Goal: Task Accomplishment & Management: Complete application form

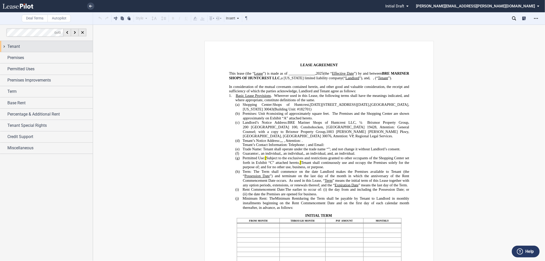
click at [7, 45] on span "Tenant" at bounding box center [13, 46] width 13 height 6
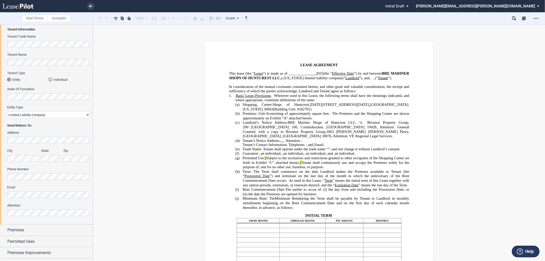
scroll to position [57, 0]
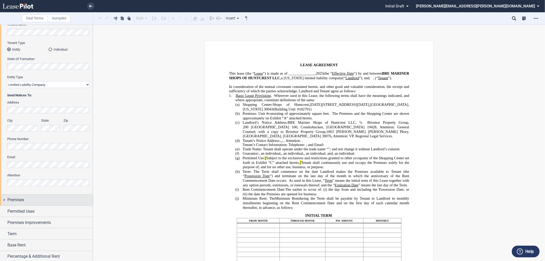
click at [4, 200] on div "Premises" at bounding box center [46, 199] width 93 height 11
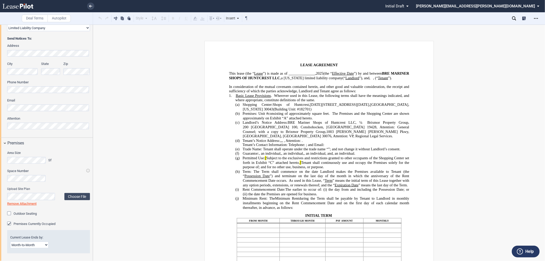
scroll to position [142, 0]
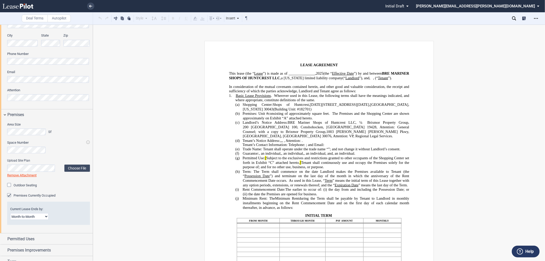
click at [45, 216] on select "Month-to-Month Early Termination Natural Expiration" at bounding box center [29, 216] width 38 height 7
select select "natural expiration"
click at [10, 213] on select "Month-to-Month Early Termination Natural Expiration" at bounding box center [29, 216] width 38 height 7
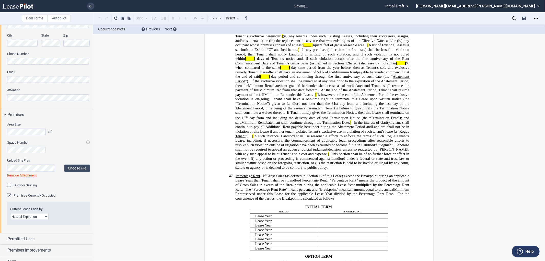
scroll to position [170, 0]
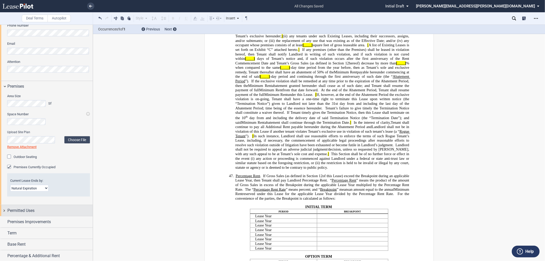
click at [4, 210] on div "Permitted Uses" at bounding box center [46, 210] width 93 height 11
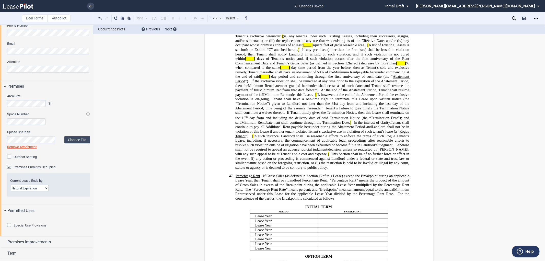
scroll to position [227, 0]
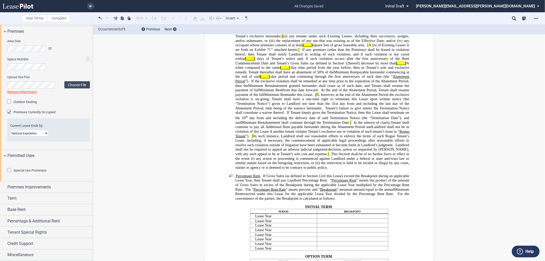
click at [6, 181] on div "Special Use Provisions Restaurant Restaurant" at bounding box center [46, 171] width 93 height 20
click at [8, 173] on div "Special Use Provisions" at bounding box center [9, 170] width 5 height 5
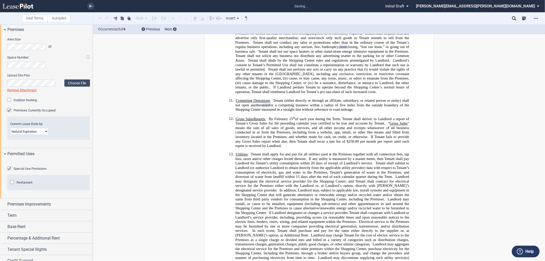
scroll to position [926, 0]
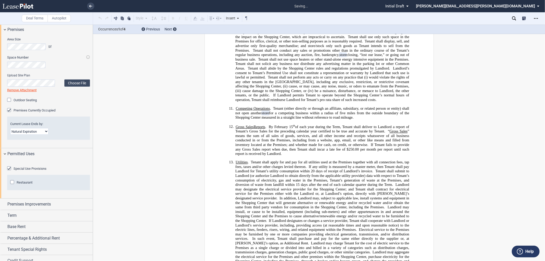
click at [13, 185] on div "Restaurant" at bounding box center [12, 182] width 5 height 5
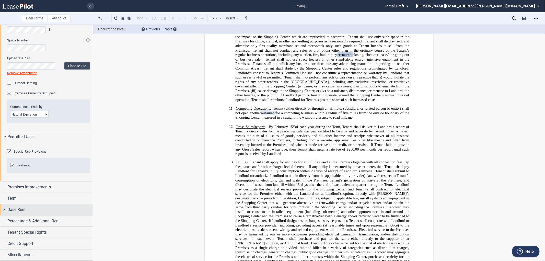
scroll to position [272, 0]
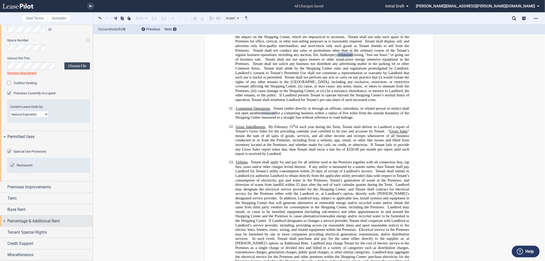
click at [2, 221] on div "Percentage & Additional Rent" at bounding box center [46, 220] width 93 height 11
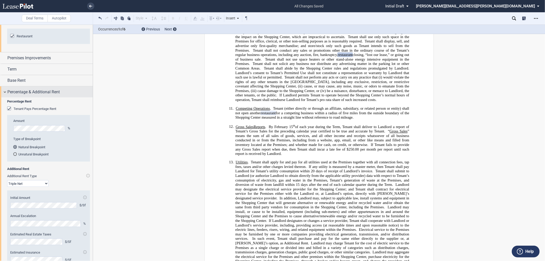
scroll to position [386, 0]
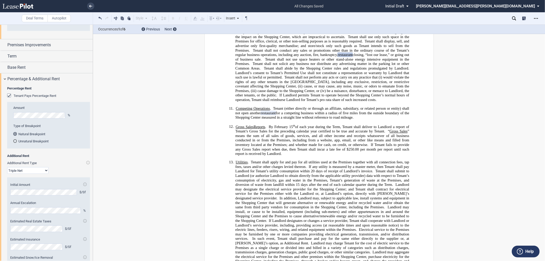
click at [42, 174] on select "Modified Gross Gross Triple Net" at bounding box center [27, 170] width 41 height 7
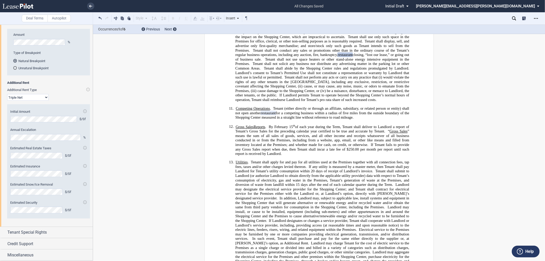
scroll to position [488, 0]
click at [6, 232] on div "Tenant Special Rights" at bounding box center [46, 232] width 93 height 11
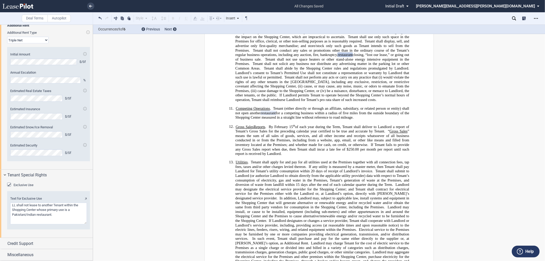
scroll to position [545, 0]
click at [4, 243] on div "Credit Support" at bounding box center [46, 243] width 93 height 11
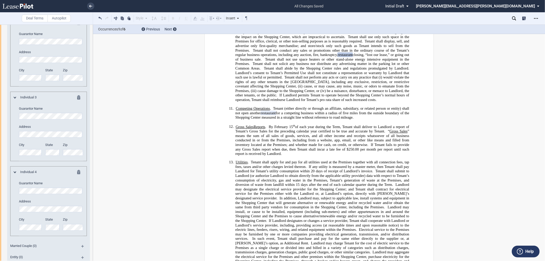
scroll to position [965, 0]
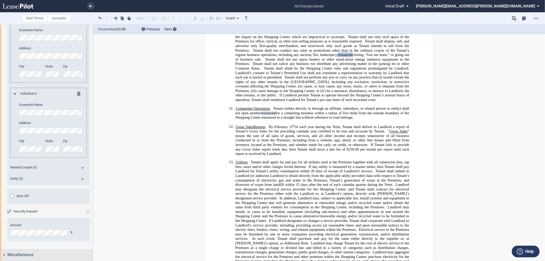
click at [4, 255] on div "Miscellaneous" at bounding box center [46, 254] width 93 height 11
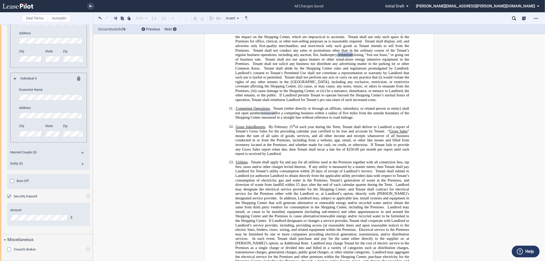
scroll to position [980, 0]
click at [9, 249] on div "Tenant's Broker" at bounding box center [9, 249] width 5 height 5
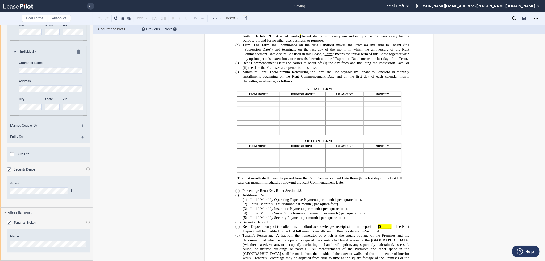
scroll to position [0, 0]
